Goal: Information Seeking & Learning: Compare options

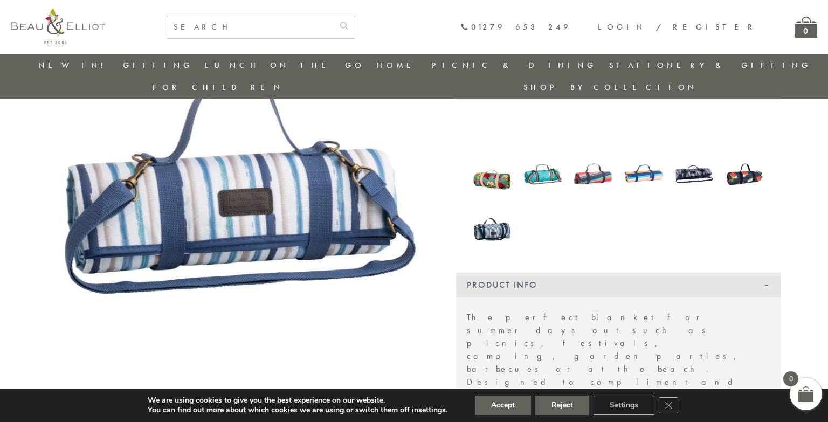
scroll to position [140, 0]
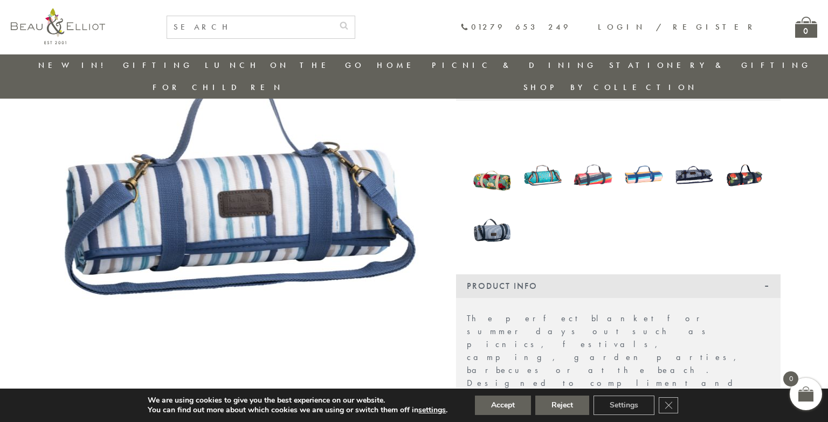
click at [496, 161] on img at bounding box center [492, 174] width 40 height 53
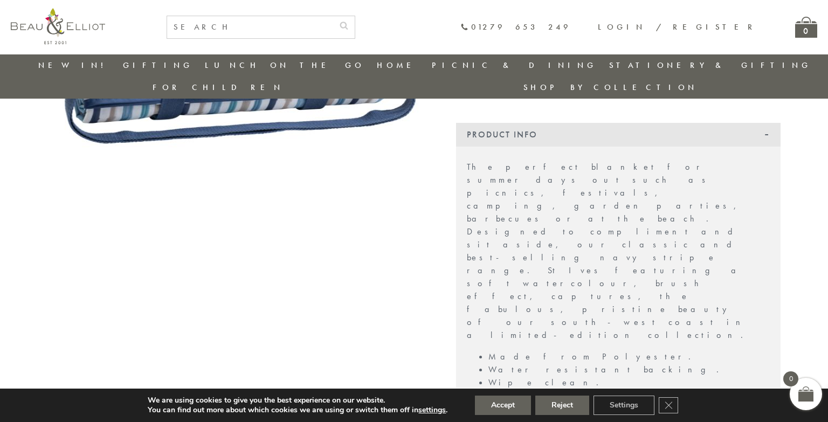
scroll to position [301, 0]
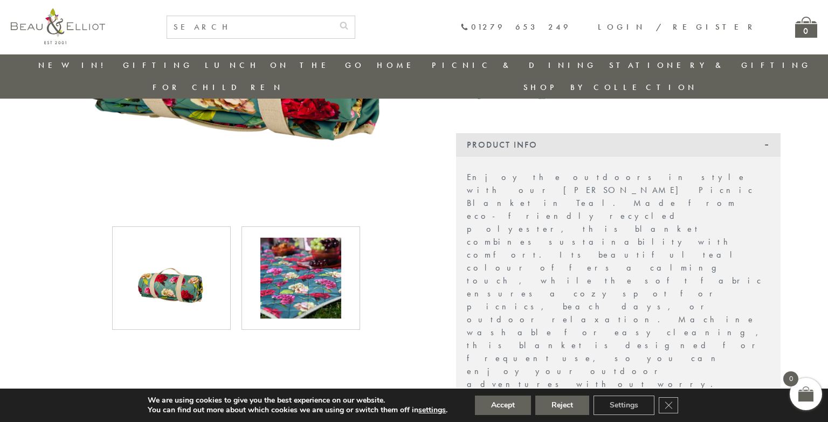
scroll to position [300, 0]
drag, startPoint x: 538, startPoint y: 346, endPoint x: 595, endPoint y: 344, distance: 57.2
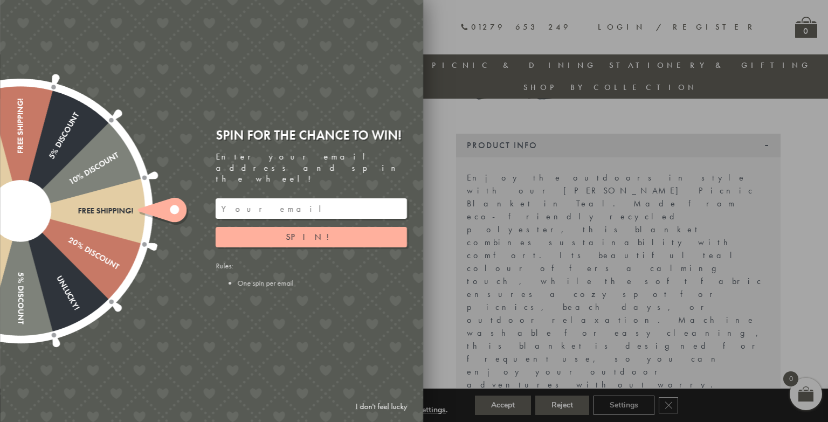
copy body "1.5 x 1.35 meters. Other matching items sold separately. Part of the Sarah Kell…"
drag, startPoint x: 578, startPoint y: 351, endPoint x: 638, endPoint y: 331, distance: 62.9
click at [638, 331] on div at bounding box center [414, 211] width 828 height 422
click at [647, 333] on div at bounding box center [414, 211] width 828 height 422
drag, startPoint x: 489, startPoint y: 250, endPoint x: 548, endPoint y: 296, distance: 74.8
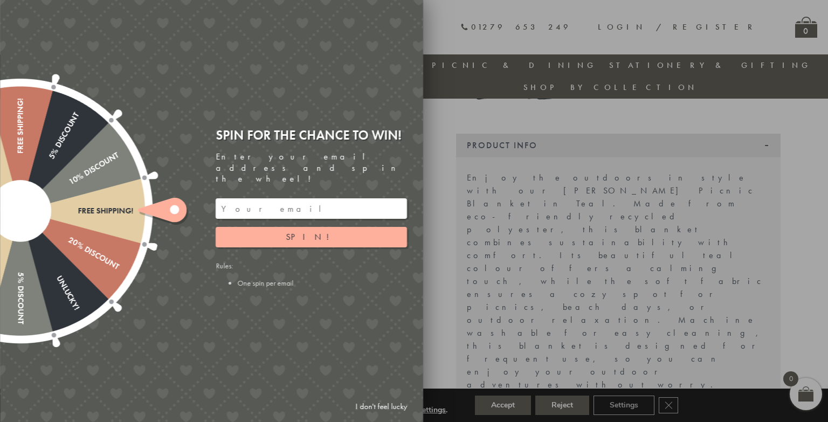
click at [548, 296] on div at bounding box center [414, 211] width 828 height 422
click at [673, 331] on div at bounding box center [414, 211] width 828 height 422
click at [328, 227] on button "Spin!" at bounding box center [311, 237] width 191 height 20
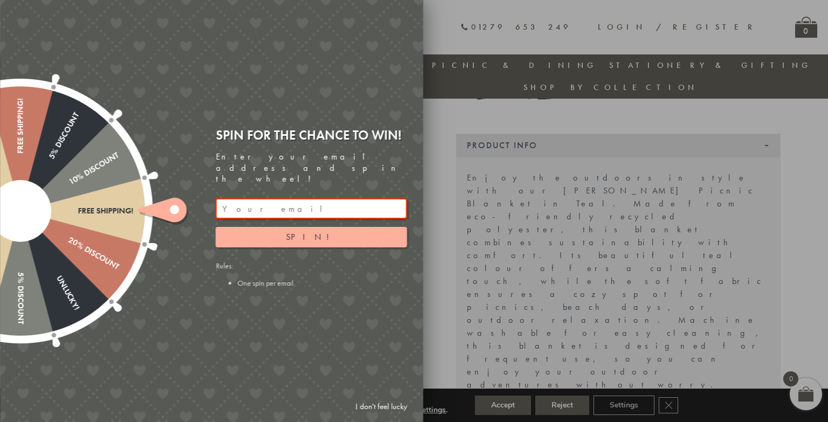
click at [614, 317] on div at bounding box center [414, 211] width 828 height 422
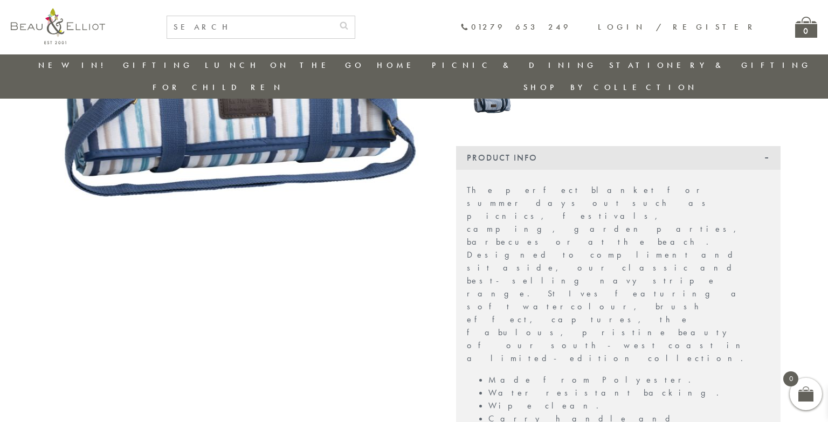
scroll to position [133, 0]
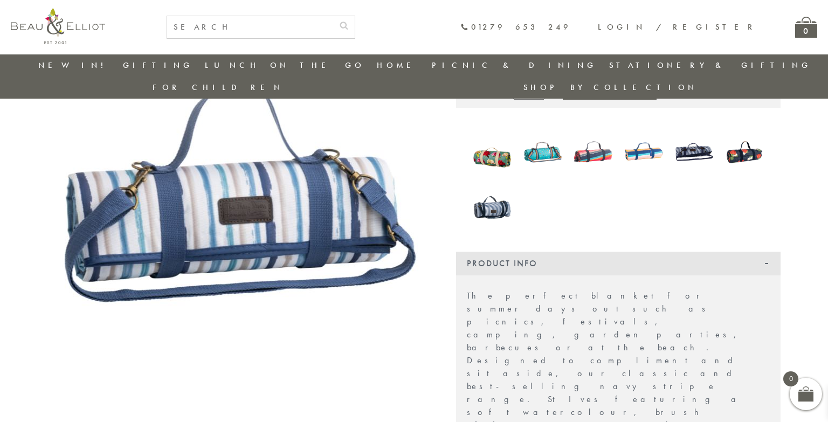
click at [495, 134] on img at bounding box center [492, 151] width 40 height 53
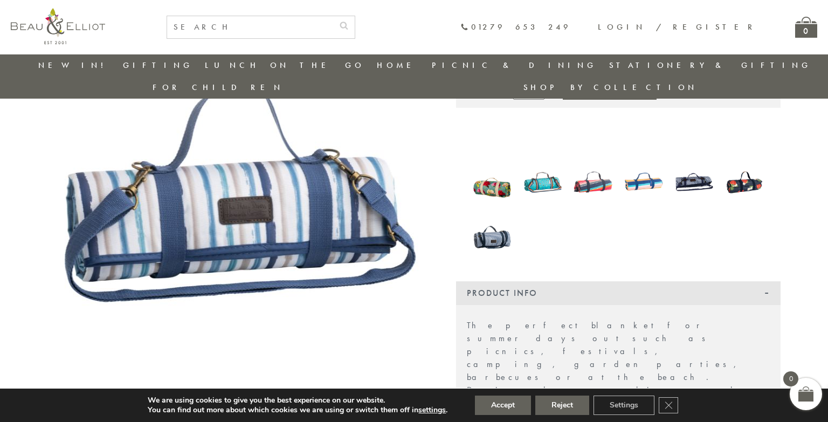
click at [499, 174] on img at bounding box center [492, 181] width 40 height 53
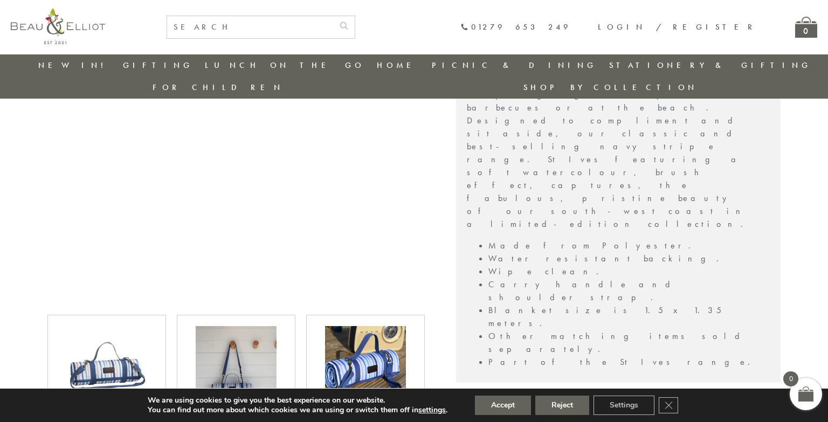
scroll to position [348, 0]
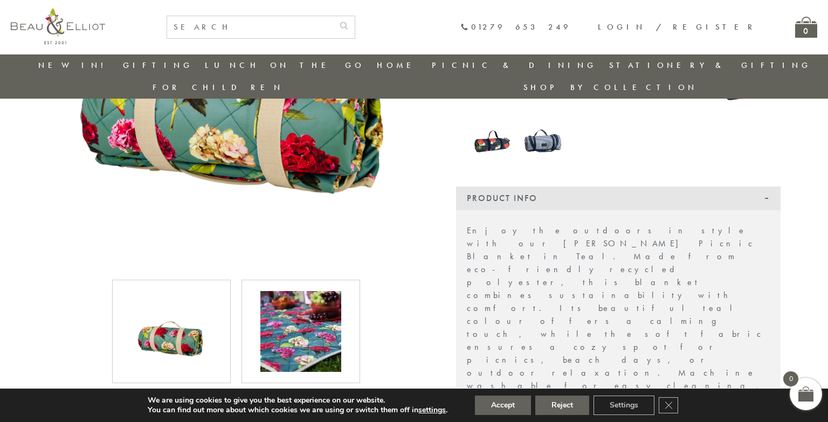
scroll to position [409, 0]
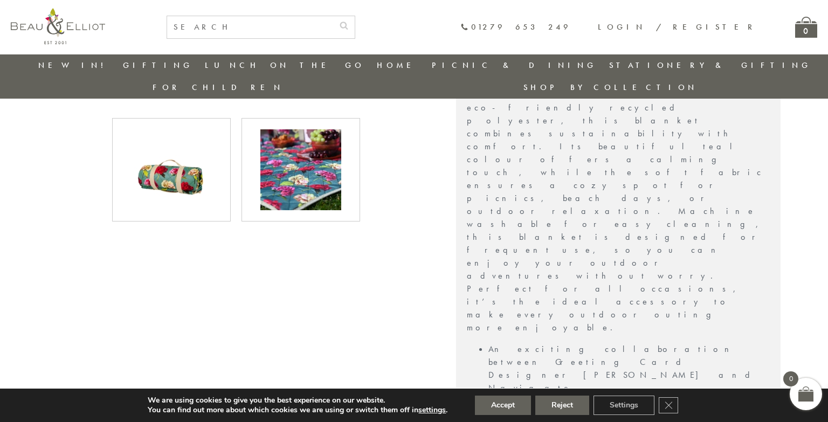
drag, startPoint x: 488, startPoint y: 144, endPoint x: 635, endPoint y: 271, distance: 194.5
click at [634, 269] on div "Enjoy the outdoors in style with our [PERSON_NAME] Picnic Blanket in Teal. Made…" at bounding box center [618, 371] width 324 height 644
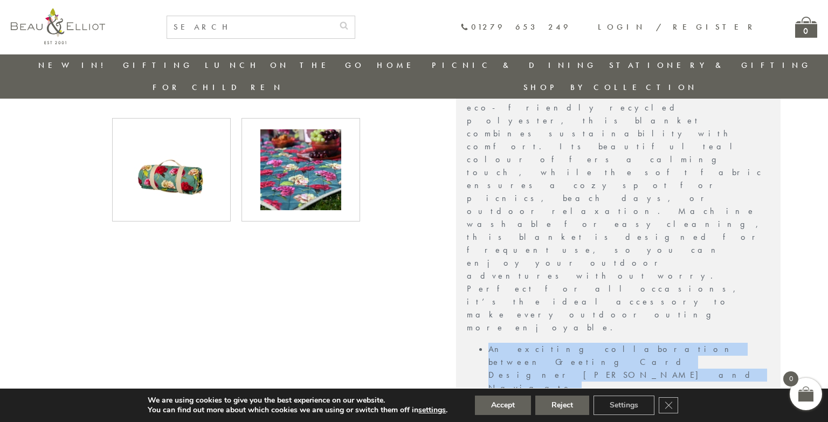
copy div "An exciting collaboration between Greeting Card Designer [PERSON_NAME] and Navi…"
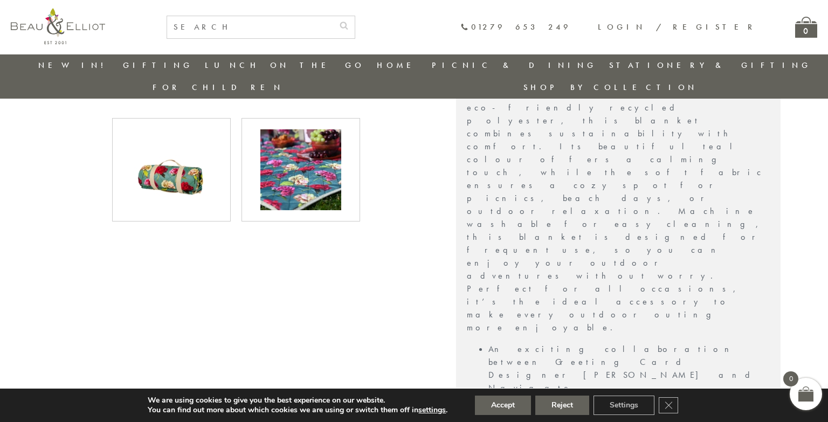
drag, startPoint x: 537, startPoint y: 237, endPoint x: 570, endPoint y: 238, distance: 33.5
copy li "1.5 x 1.35"
click at [320, 175] on img at bounding box center [300, 169] width 81 height 81
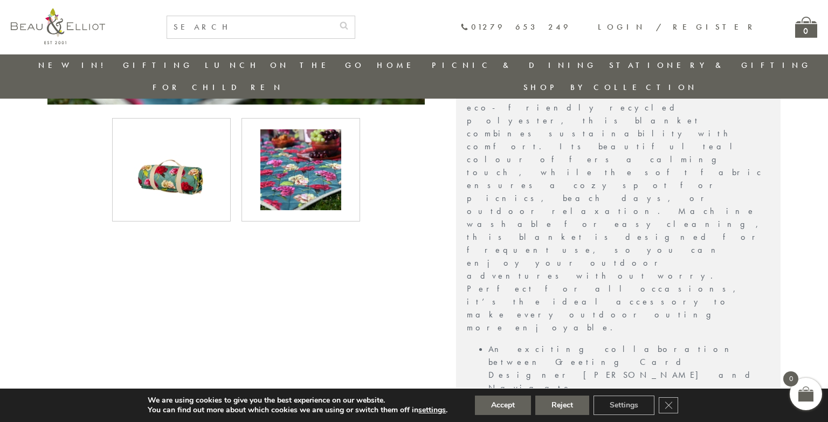
click at [307, 172] on img at bounding box center [300, 169] width 81 height 81
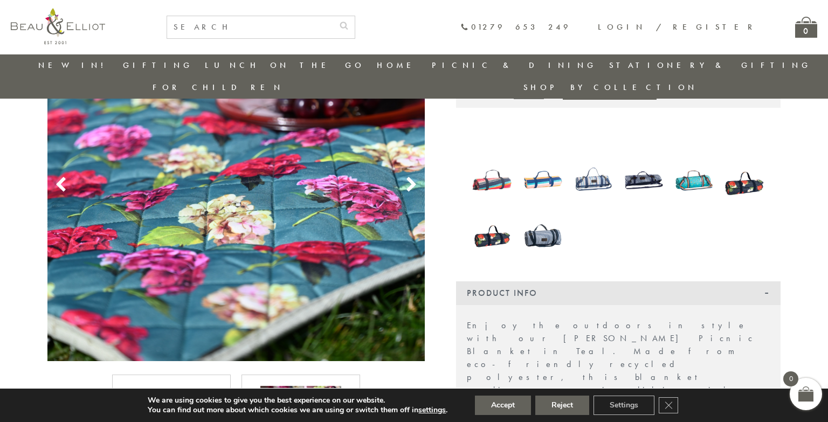
scroll to position [140, 0]
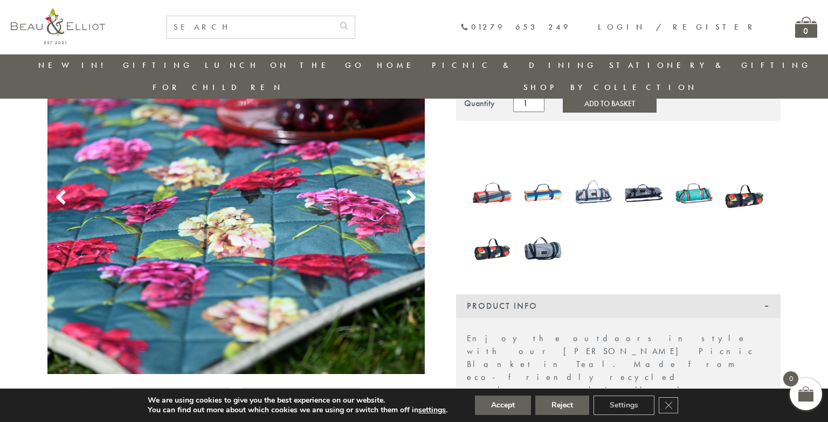
drag, startPoint x: 295, startPoint y: 183, endPoint x: 239, endPoint y: 265, distance: 99.1
click at [239, 265] on img at bounding box center [235, 185] width 377 height 377
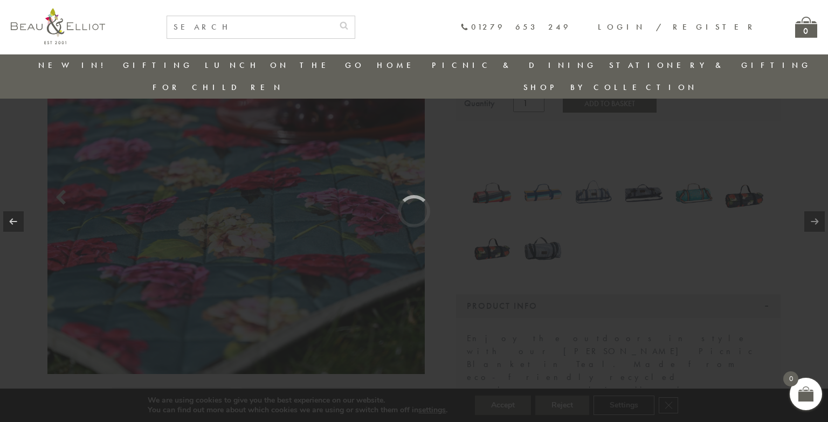
click at [310, 197] on div at bounding box center [414, 211] width 828 height 422
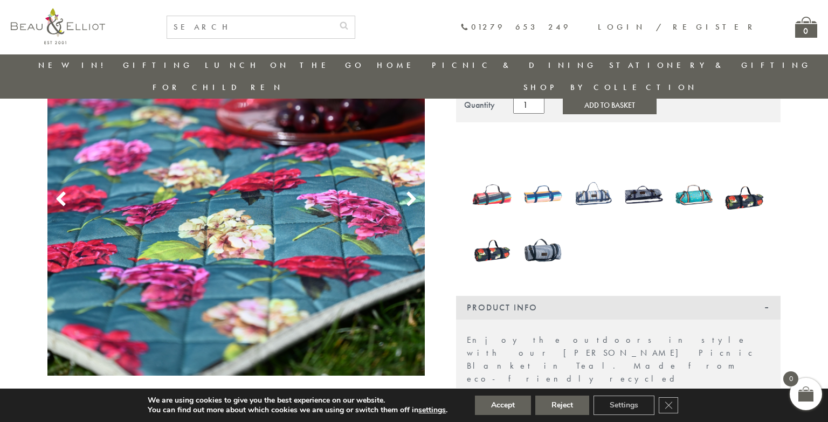
scroll to position [114, 0]
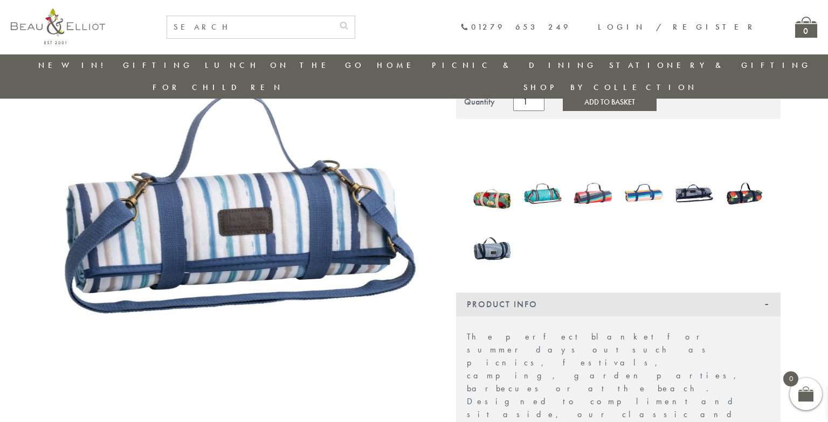
scroll to position [193, 0]
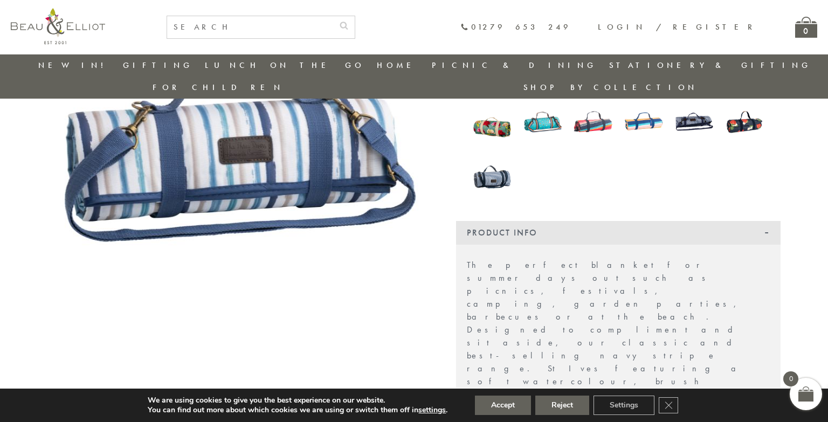
click at [537, 103] on img at bounding box center [543, 121] width 40 height 52
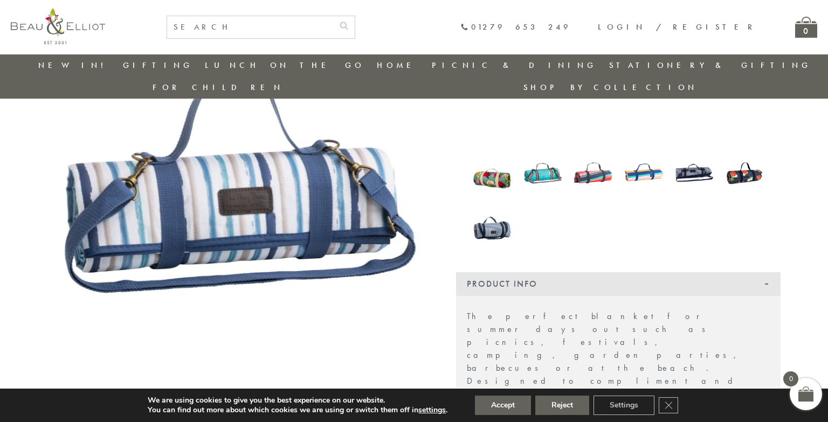
scroll to position [139, 0]
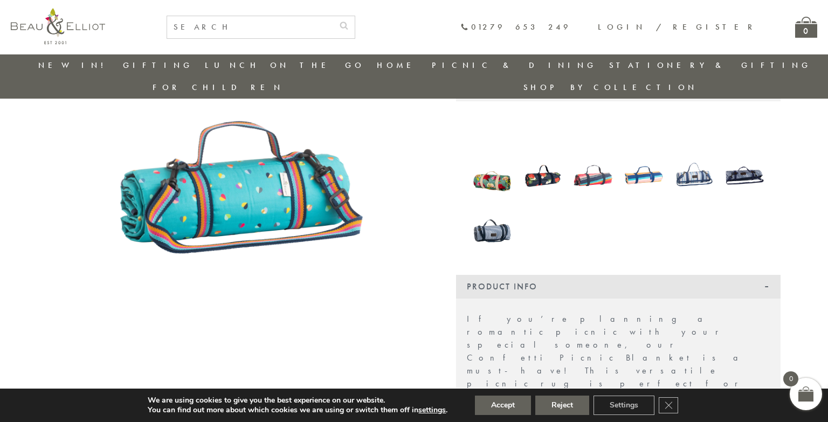
scroll to position [85, 0]
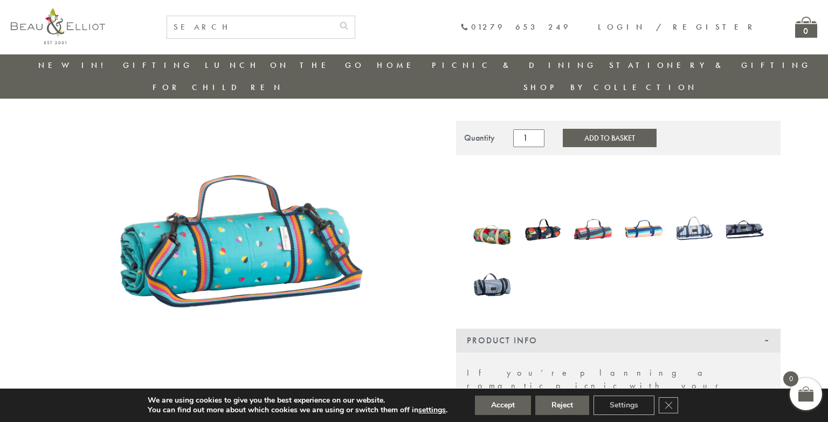
click at [552, 212] on img at bounding box center [543, 229] width 40 height 55
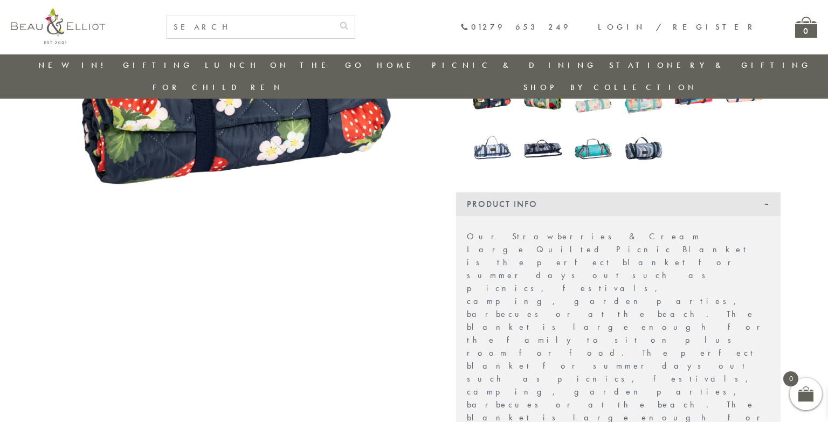
scroll to position [301, 0]
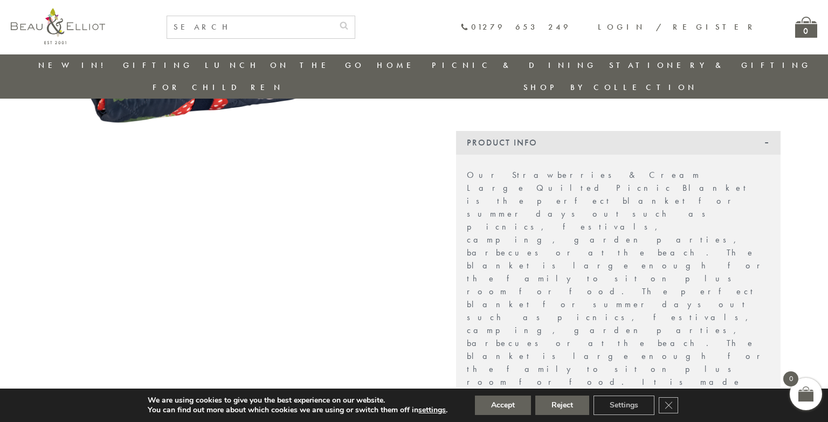
drag, startPoint x: 537, startPoint y: 344, endPoint x: 579, endPoint y: 343, distance: 42.6
copy li "1.75 x 1.40"
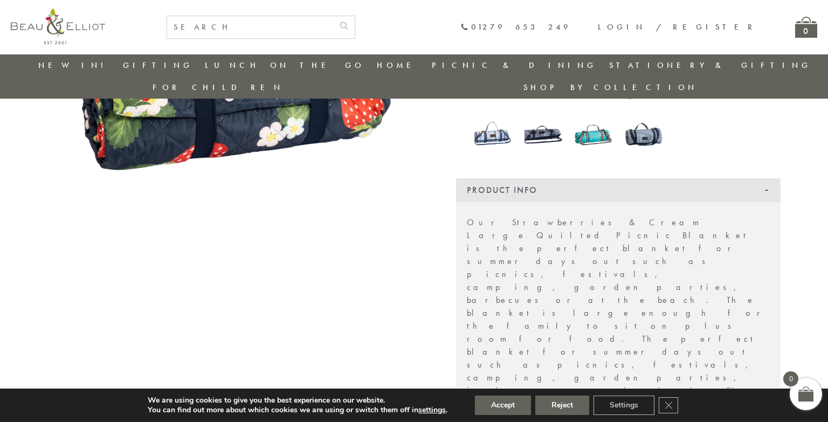
scroll to position [139, 0]
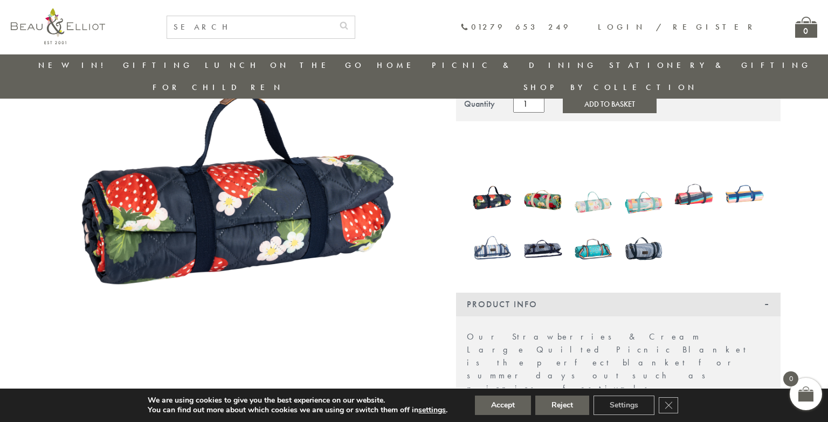
click at [599, 183] on img at bounding box center [593, 194] width 40 height 52
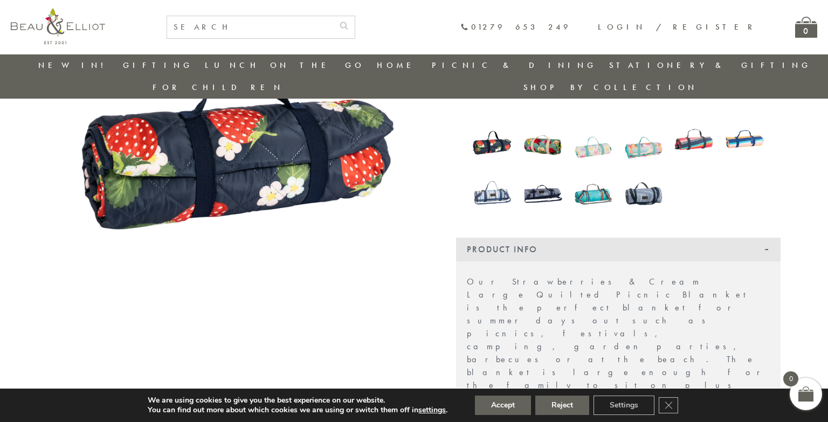
scroll to position [193, 0]
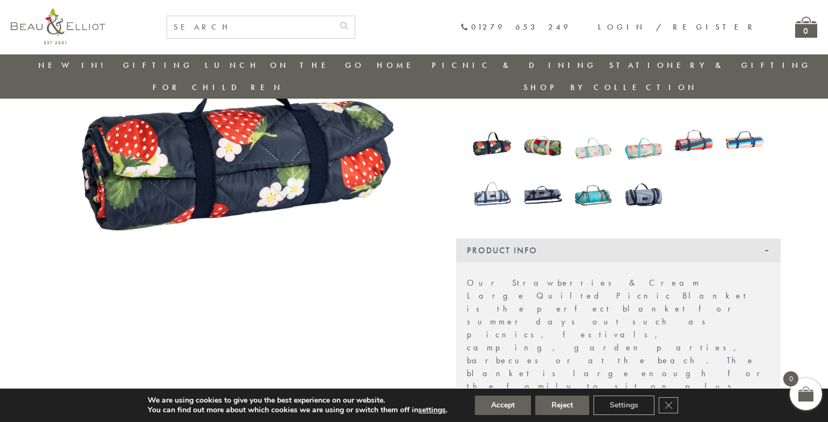
click at [590, 126] on img at bounding box center [593, 140] width 40 height 52
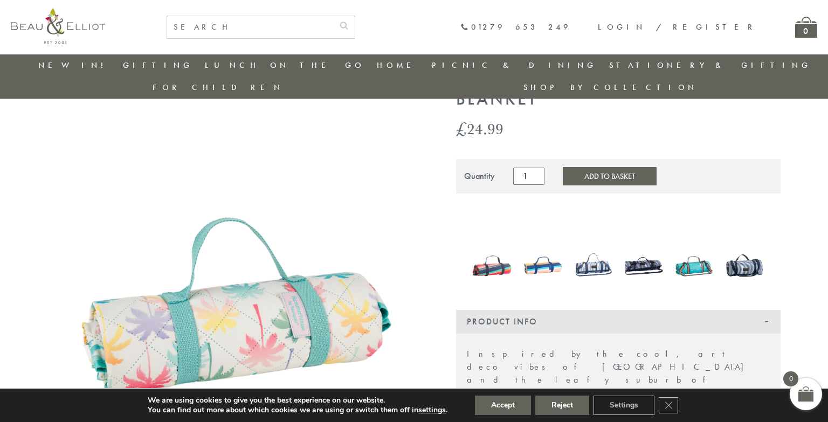
scroll to position [139, 0]
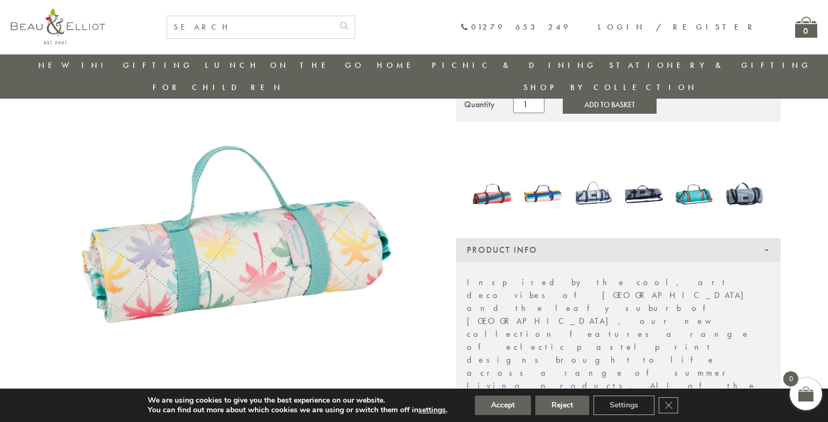
click at [593, 178] on img at bounding box center [593, 194] width 40 height 52
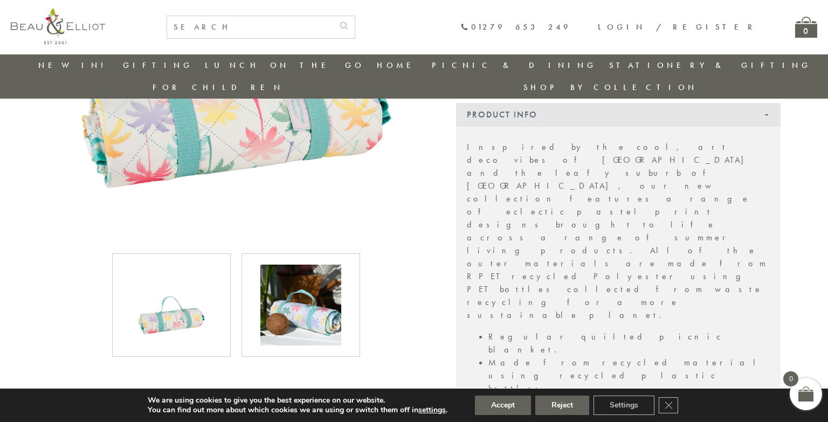
scroll to position [300, 0]
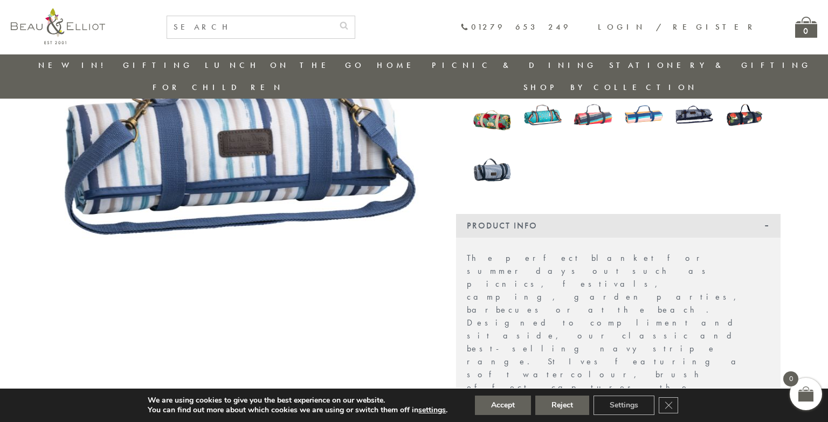
scroll to position [139, 0]
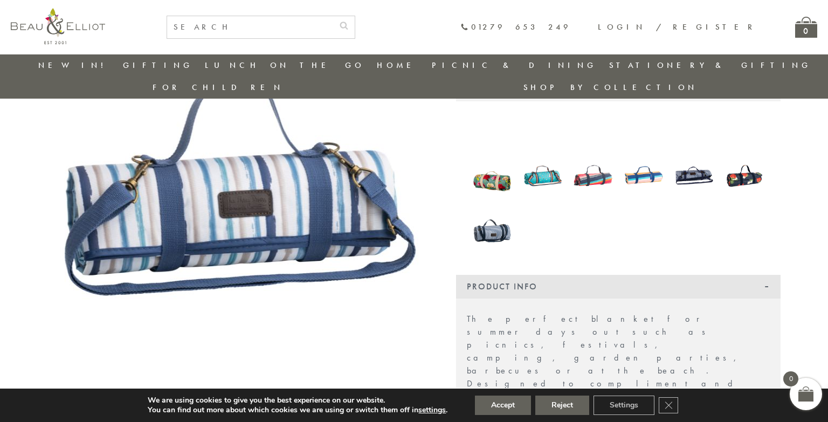
click at [681, 156] on img at bounding box center [694, 175] width 40 height 52
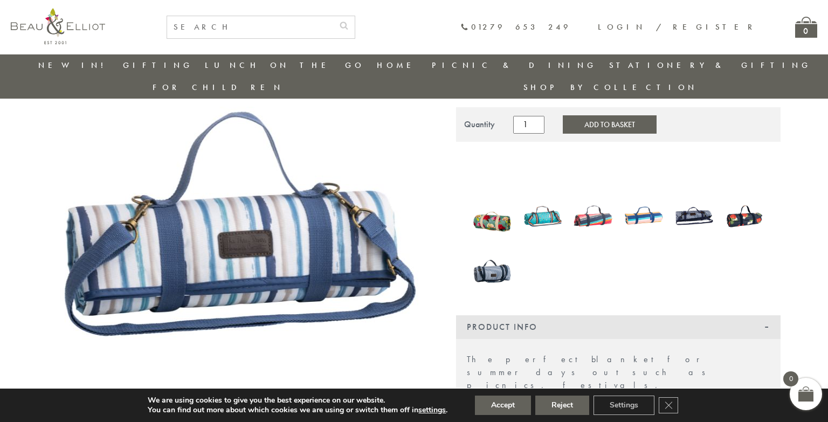
scroll to position [85, 0]
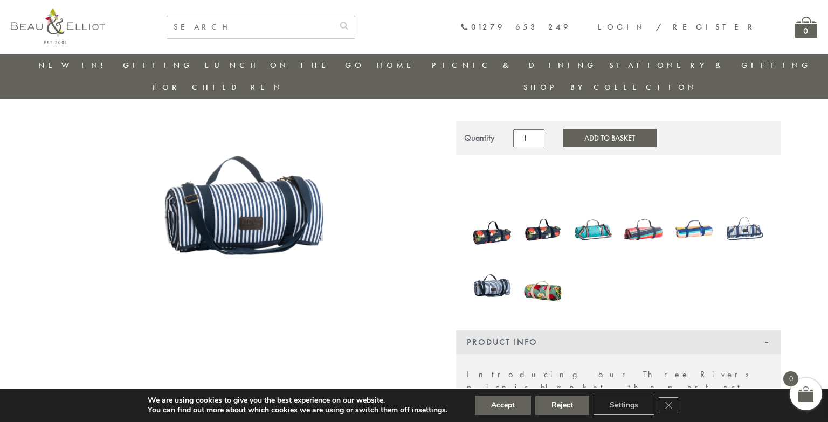
scroll to position [85, 0]
click at [541, 266] on img at bounding box center [543, 285] width 40 height 53
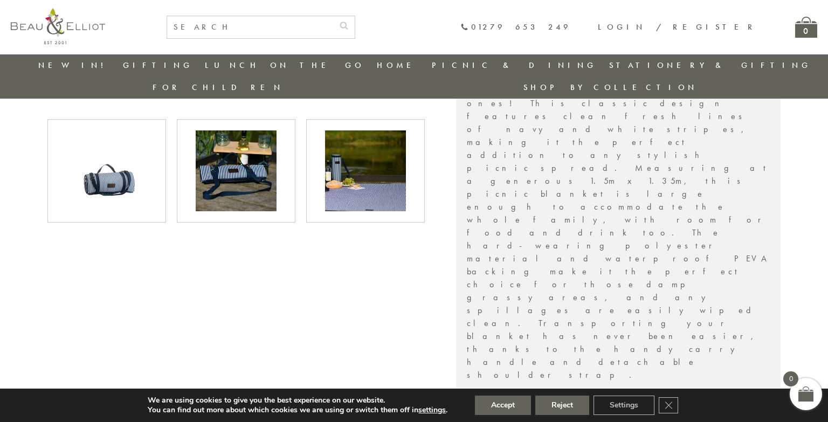
scroll to position [570, 0]
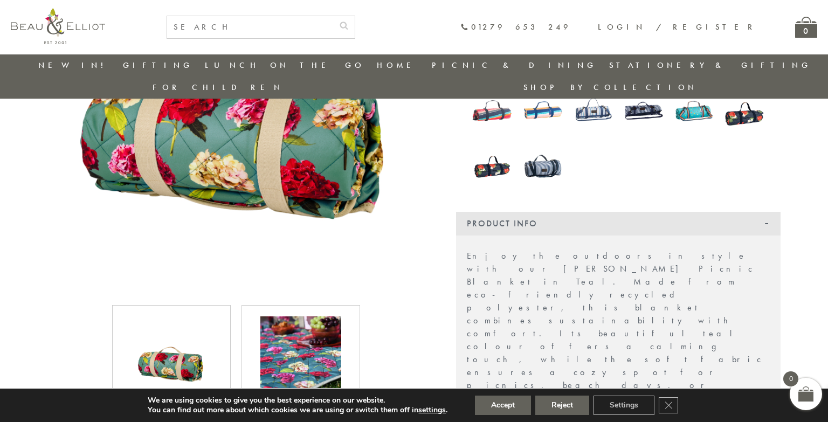
scroll to position [192, 0]
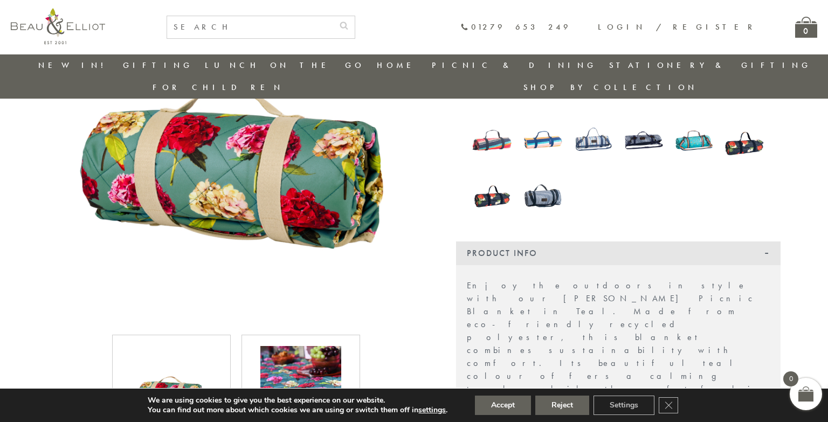
click at [695, 121] on img at bounding box center [694, 140] width 40 height 52
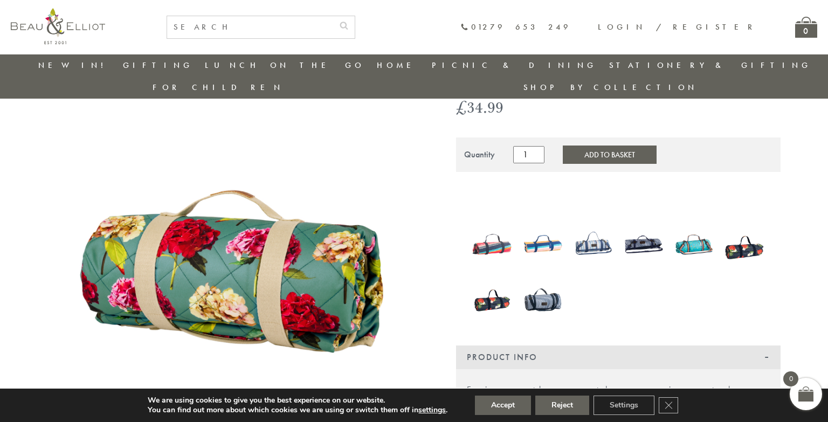
scroll to position [85, 0]
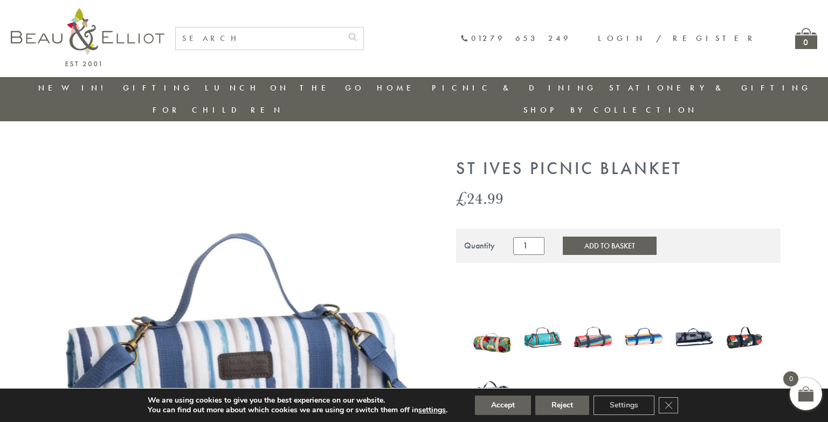
click at [364, 159] on img at bounding box center [235, 347] width 377 height 377
